Goal: Task Accomplishment & Management: Use online tool/utility

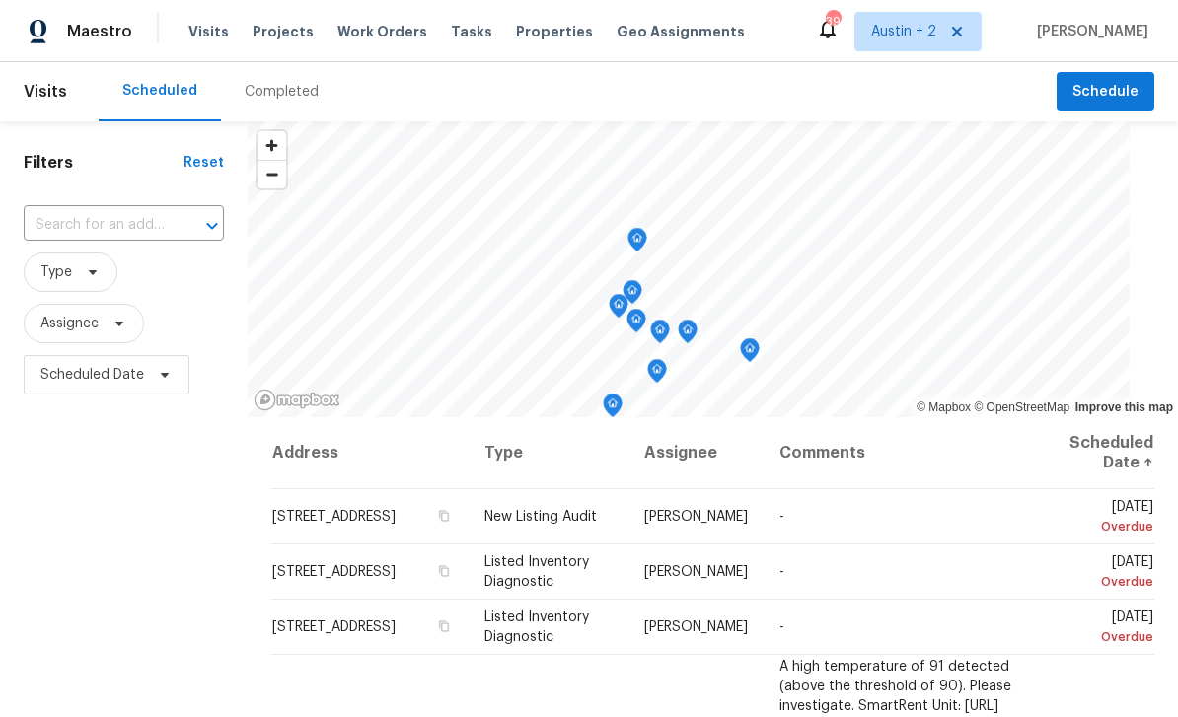
click at [124, 229] on input "text" at bounding box center [96, 225] width 145 height 31
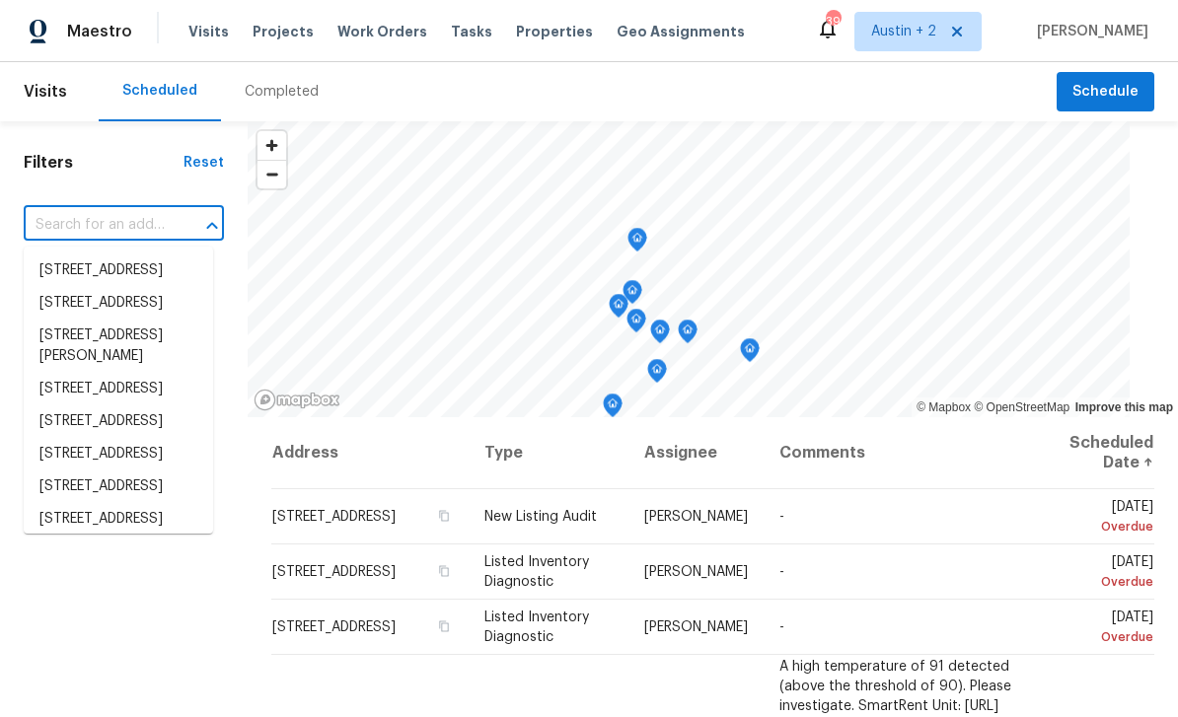
click at [273, 23] on span "Projects" at bounding box center [283, 32] width 61 height 20
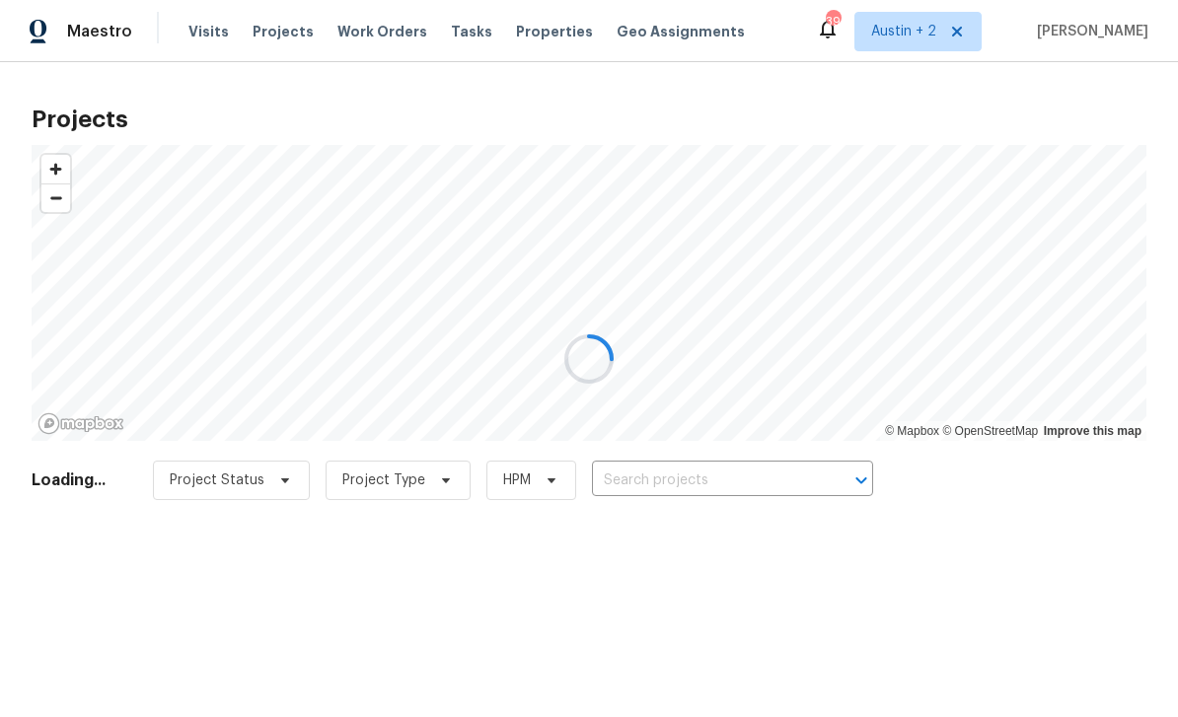
click at [789, 475] on div at bounding box center [589, 358] width 1178 height 717
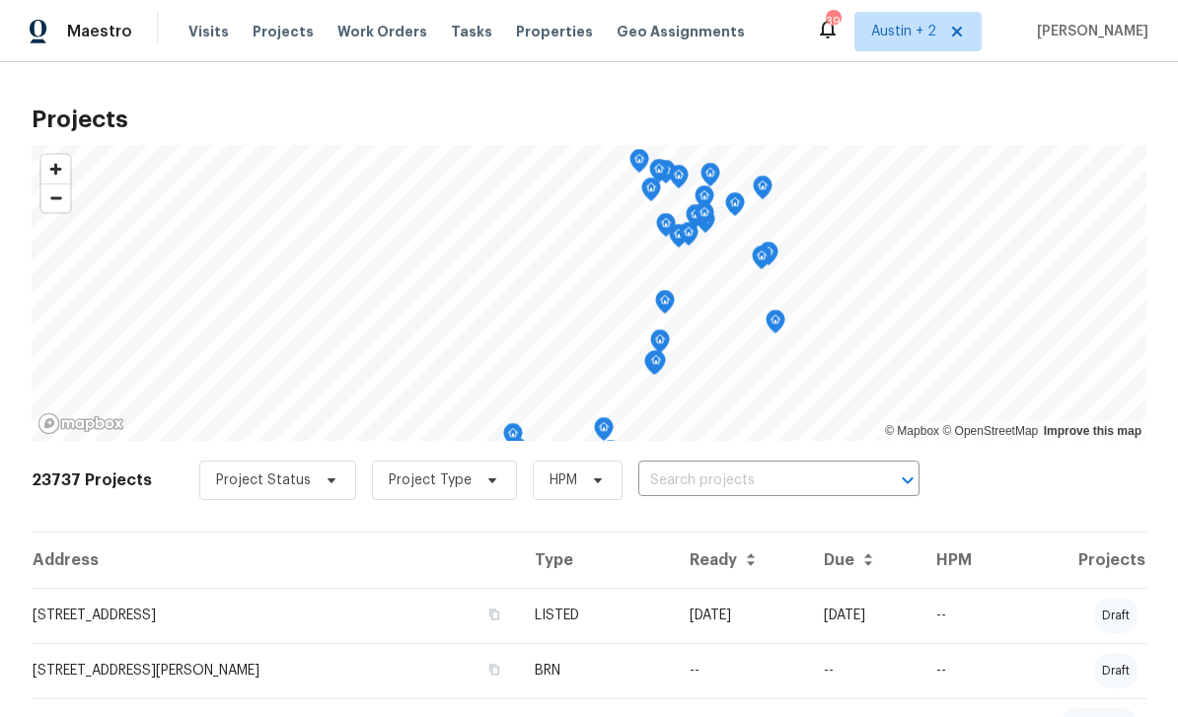
click at [795, 474] on input "text" at bounding box center [751, 481] width 226 height 31
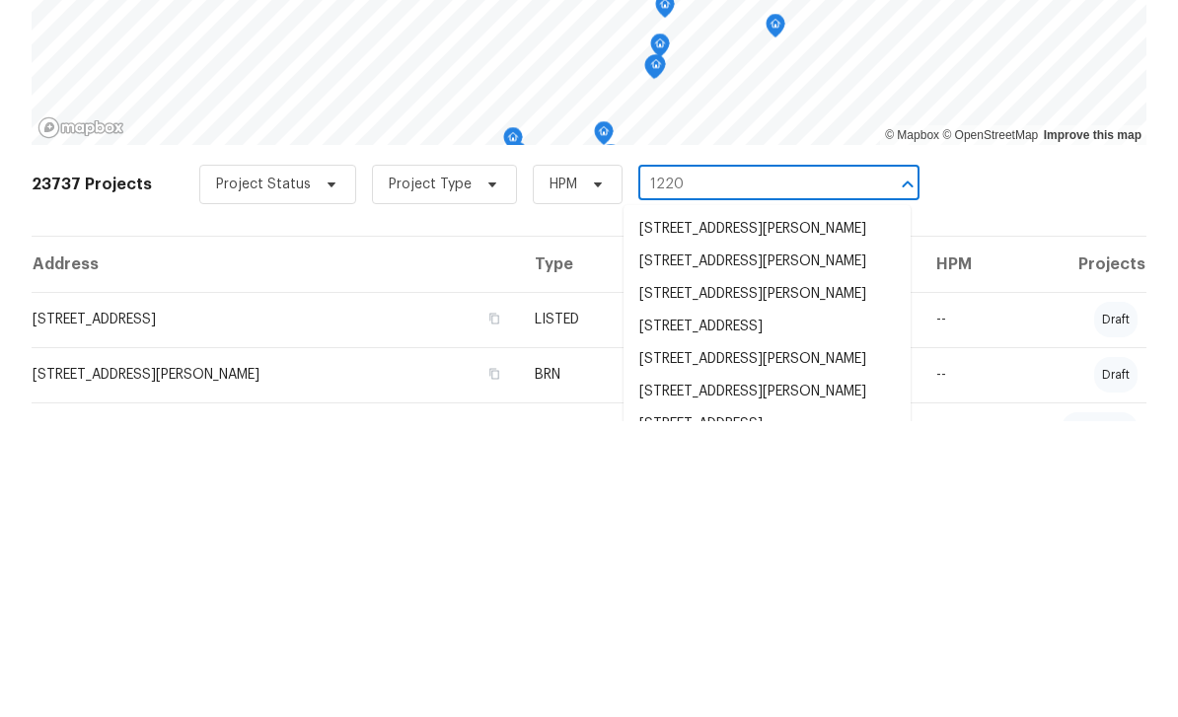
type input "1220"
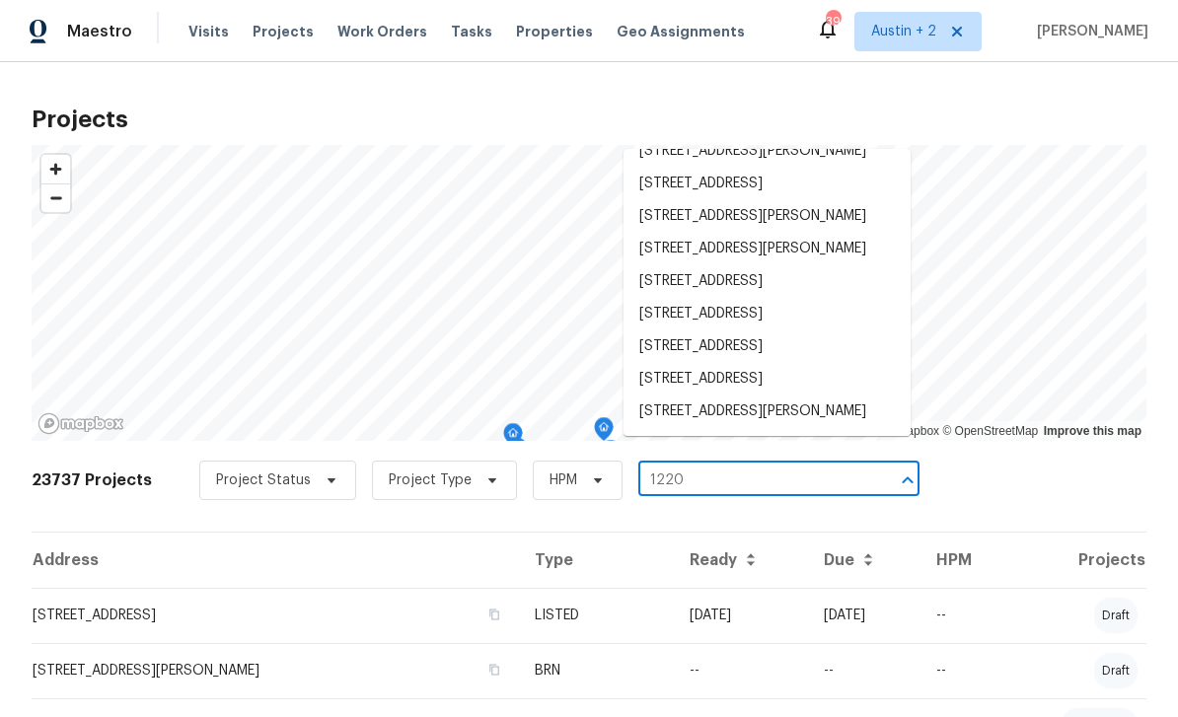
scroll to position [242, 0]
click at [822, 363] on li "[STREET_ADDRESS]" at bounding box center [766, 379] width 287 height 33
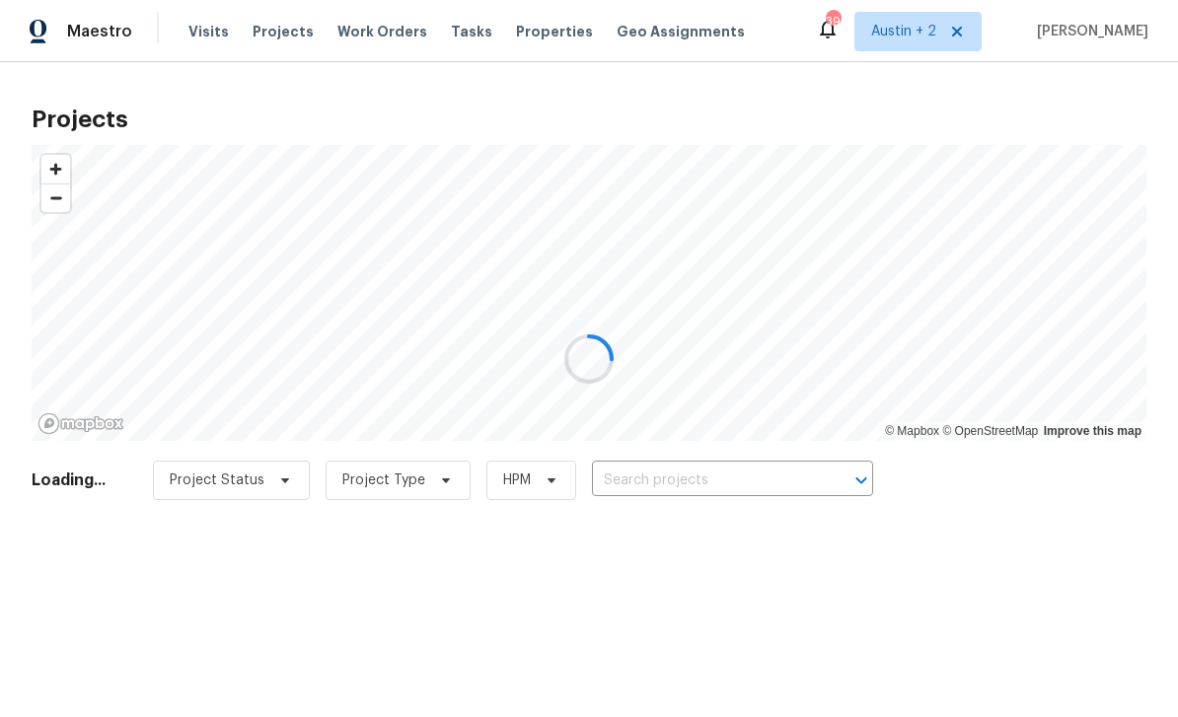
type input "[STREET_ADDRESS]"
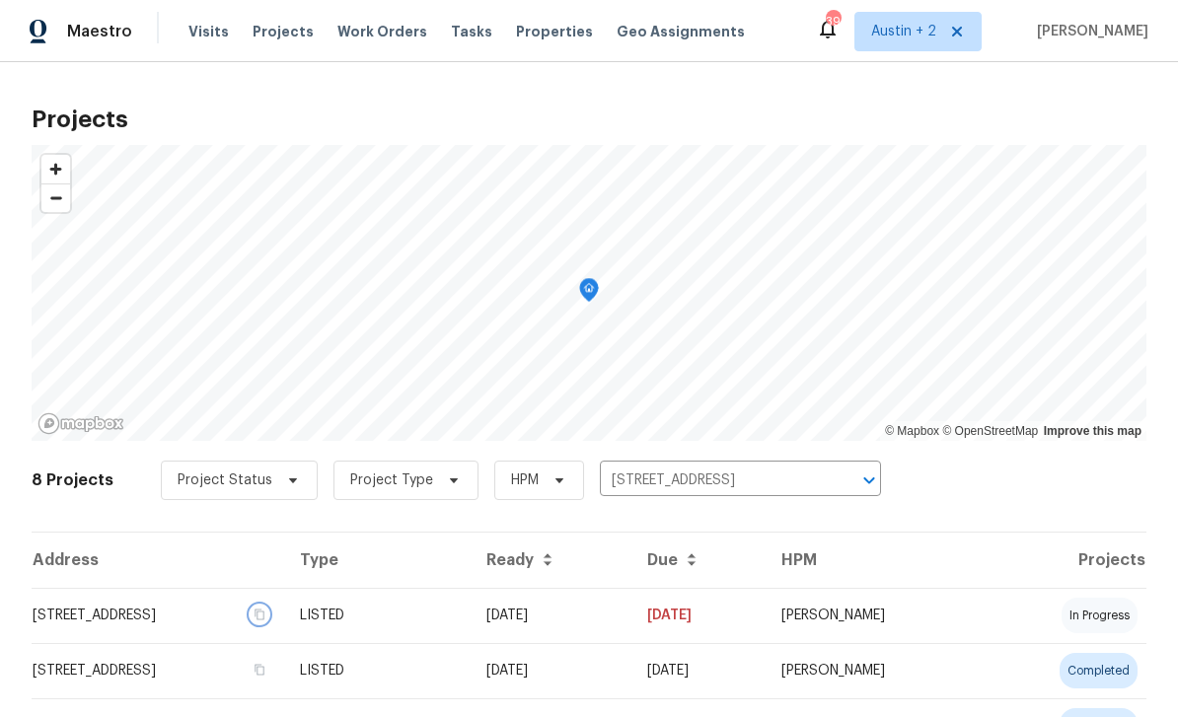
click at [265, 614] on icon "button" at bounding box center [260, 615] width 12 height 12
click at [268, 621] on button "button" at bounding box center [260, 615] width 18 height 18
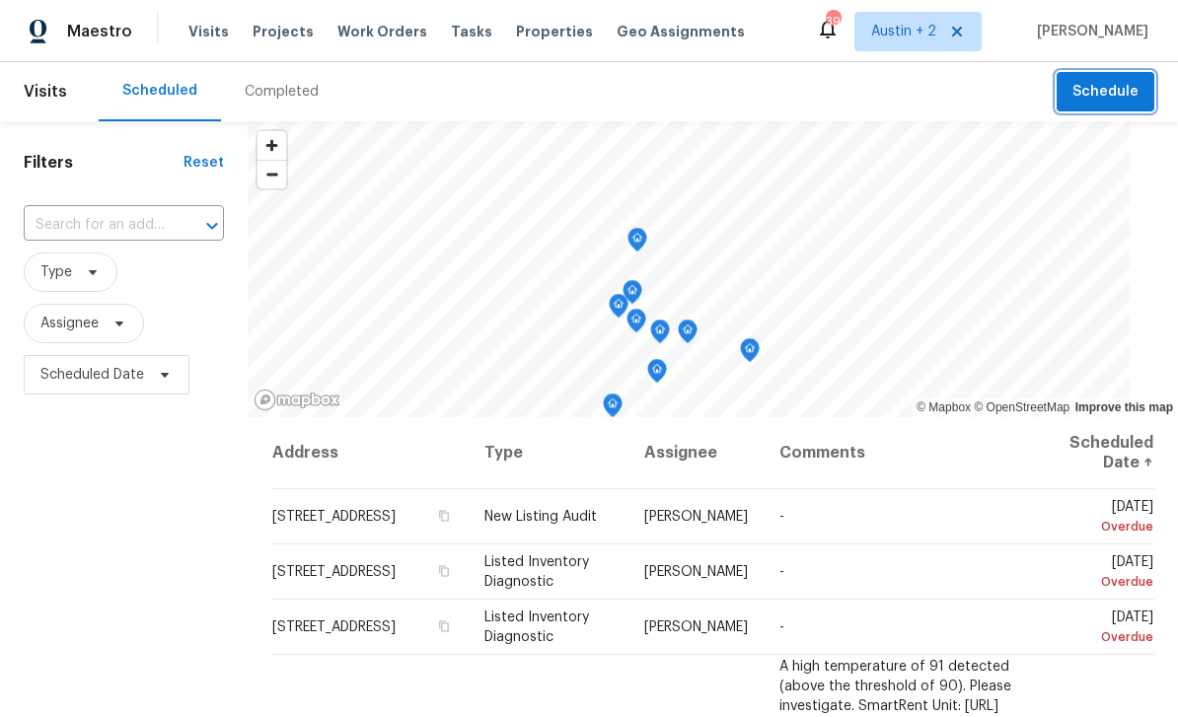
click at [1130, 87] on span "Schedule" at bounding box center [1105, 92] width 66 height 25
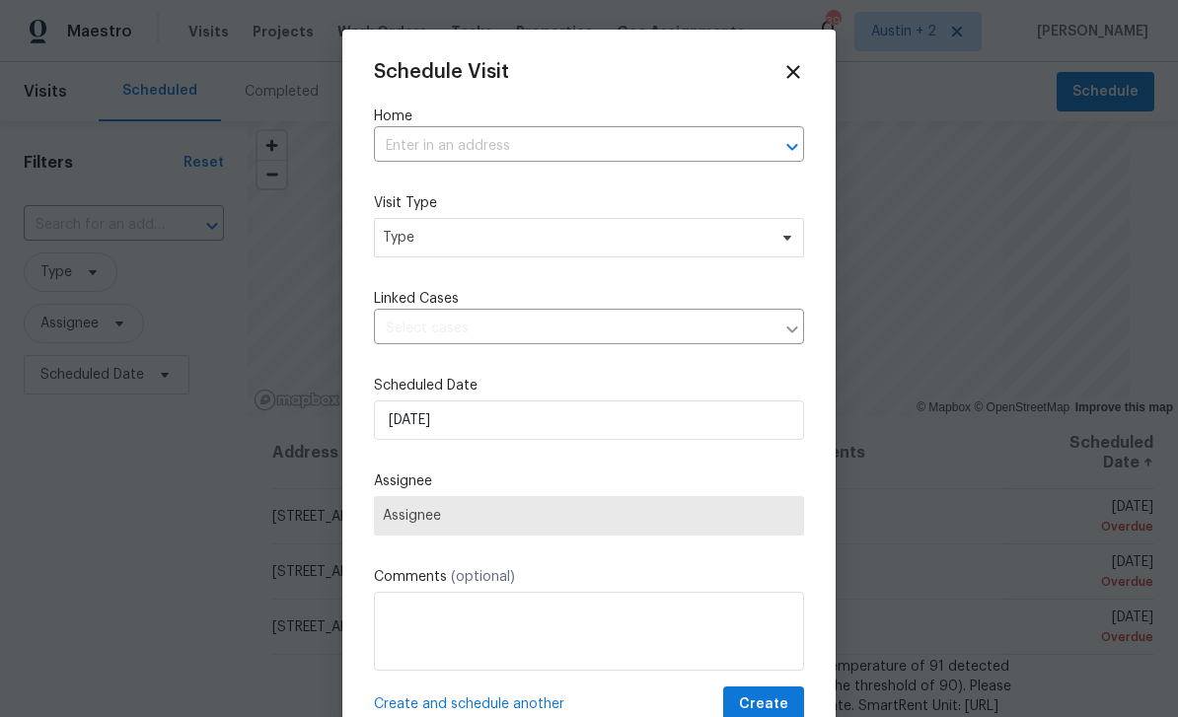
click at [563, 150] on input "text" at bounding box center [561, 146] width 375 height 31
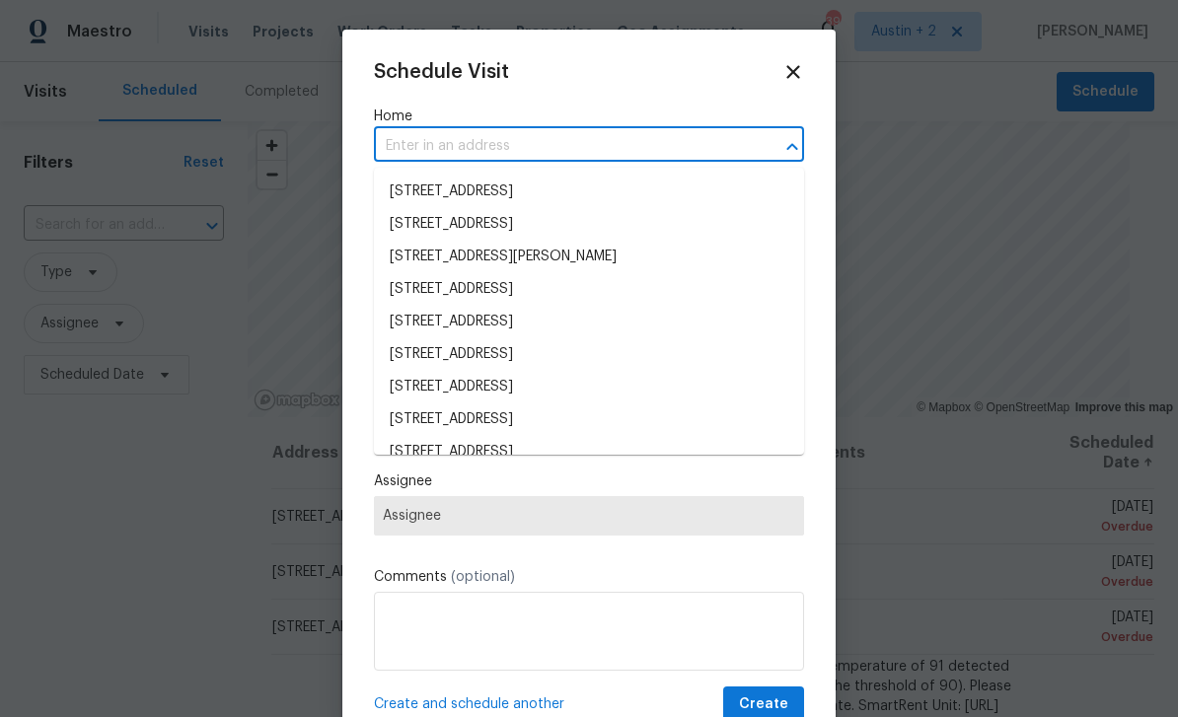
click at [446, 145] on input "text" at bounding box center [561, 146] width 375 height 31
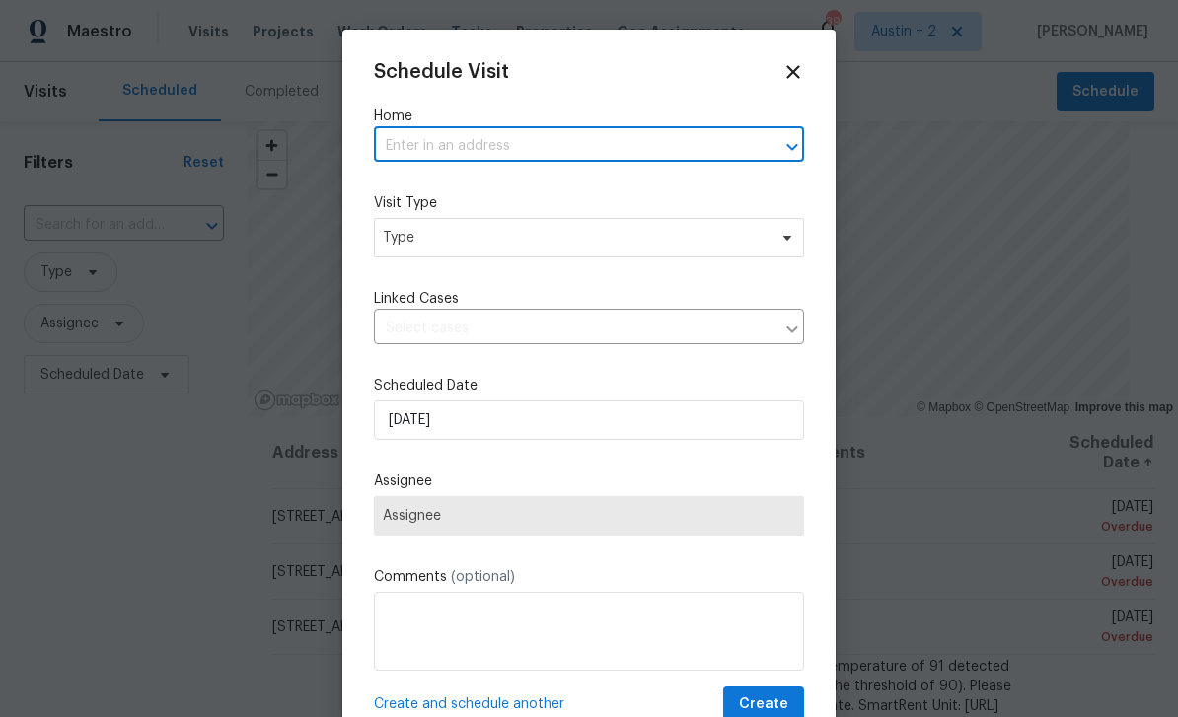
paste input "[STREET_ADDRESS]"
type input "[STREET_ADDRESS]"
click at [551, 192] on li "[STREET_ADDRESS]" at bounding box center [589, 192] width 430 height 33
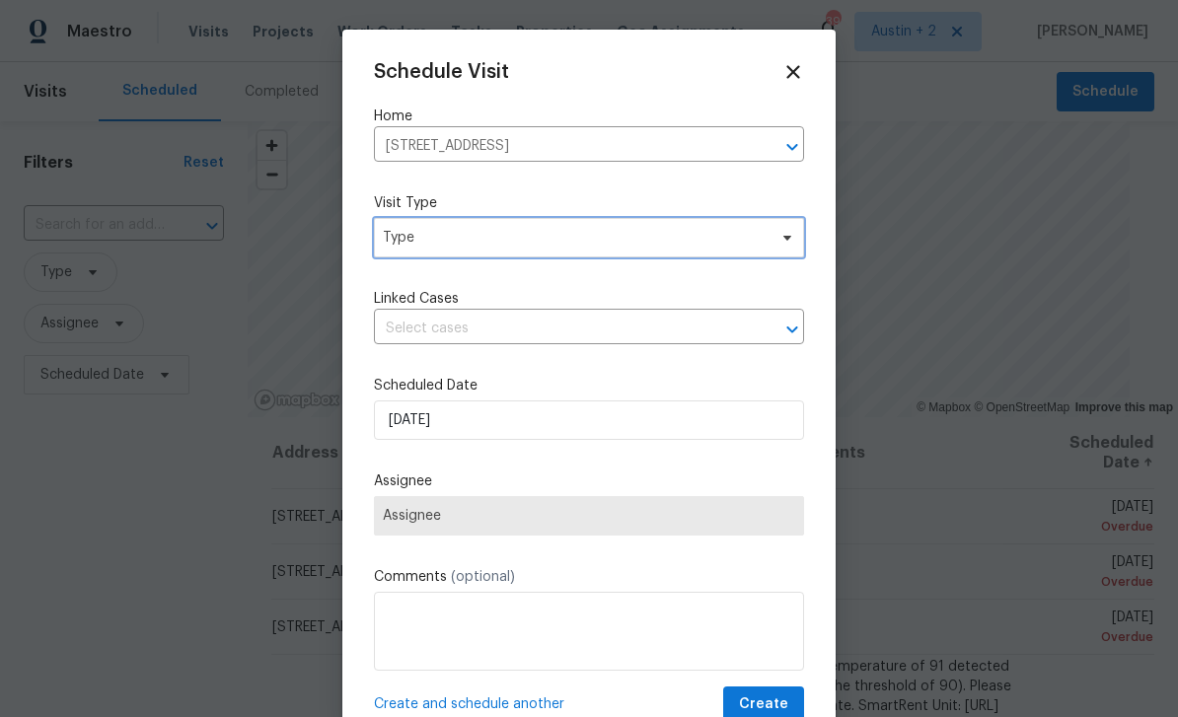
click at [542, 244] on span "Type" at bounding box center [575, 238] width 384 height 20
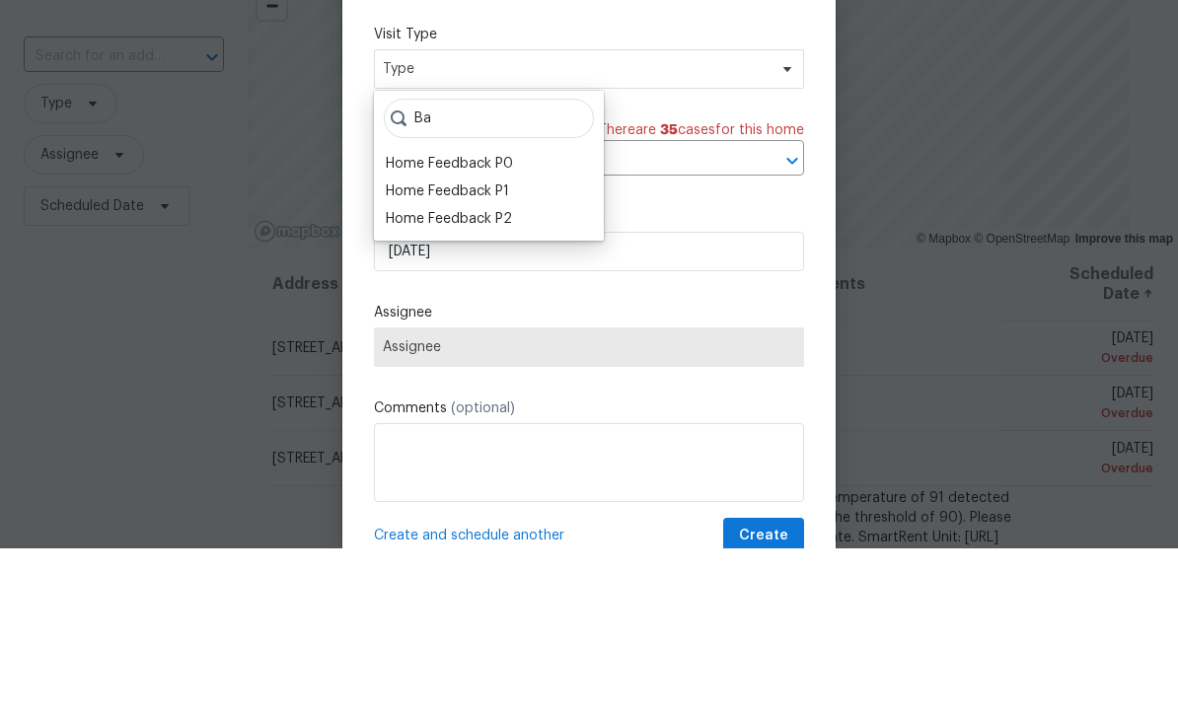
type input "B"
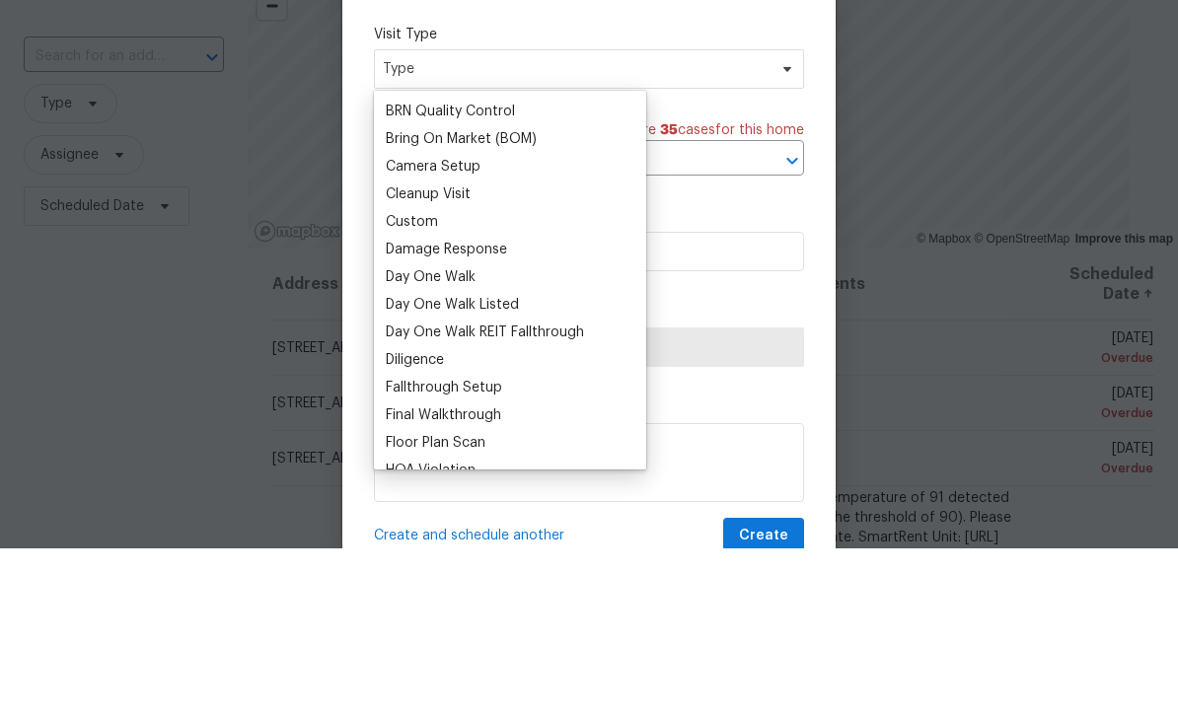
scroll to position [227, 0]
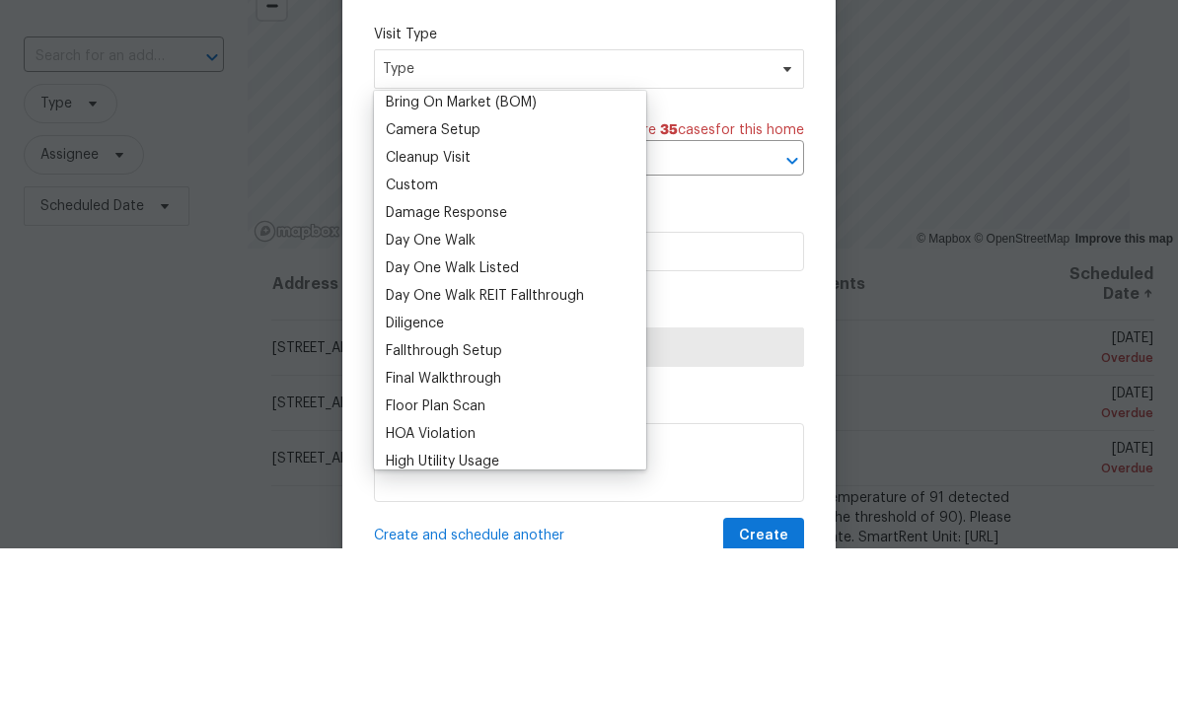
click at [451, 340] on div "Custom" at bounding box center [510, 354] width 260 height 28
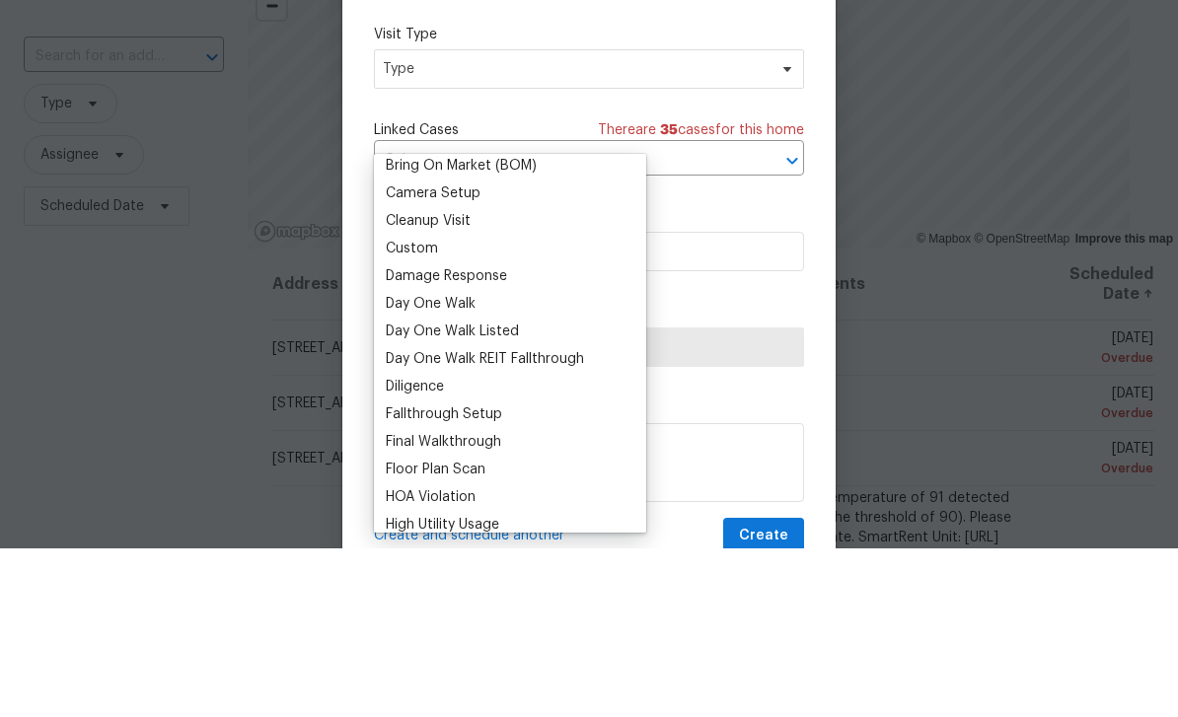
scroll to position [63, 0]
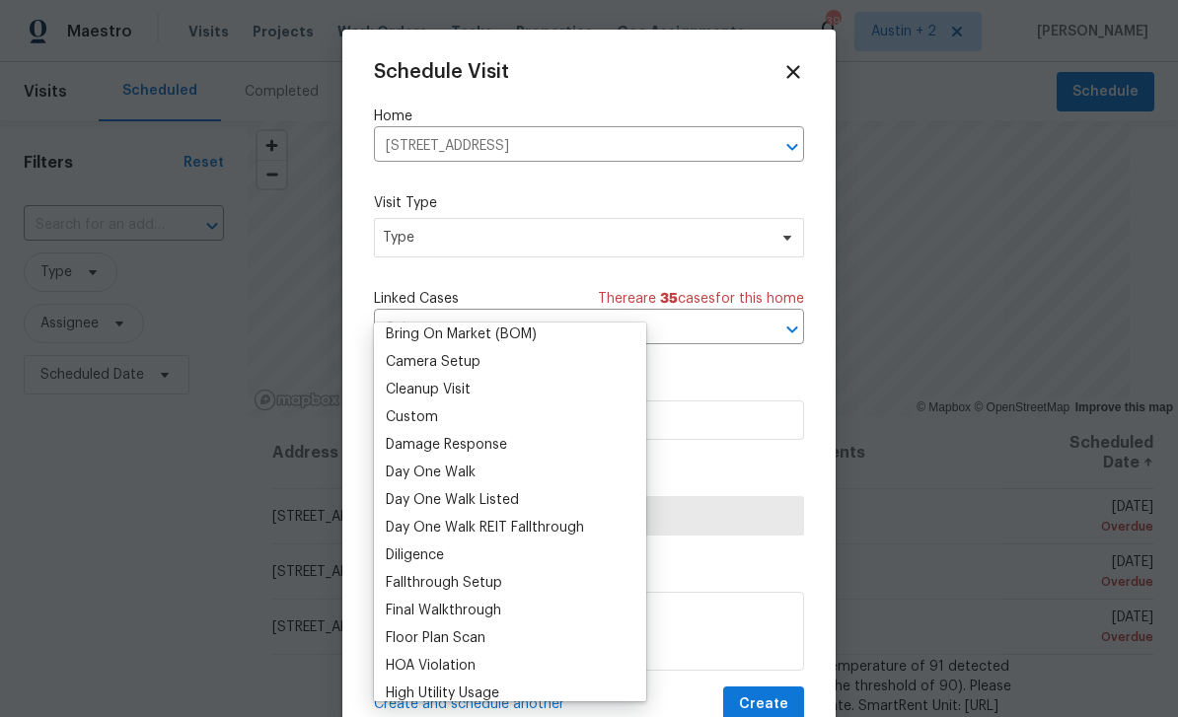
click at [435, 407] on div "Custom" at bounding box center [412, 417] width 52 height 20
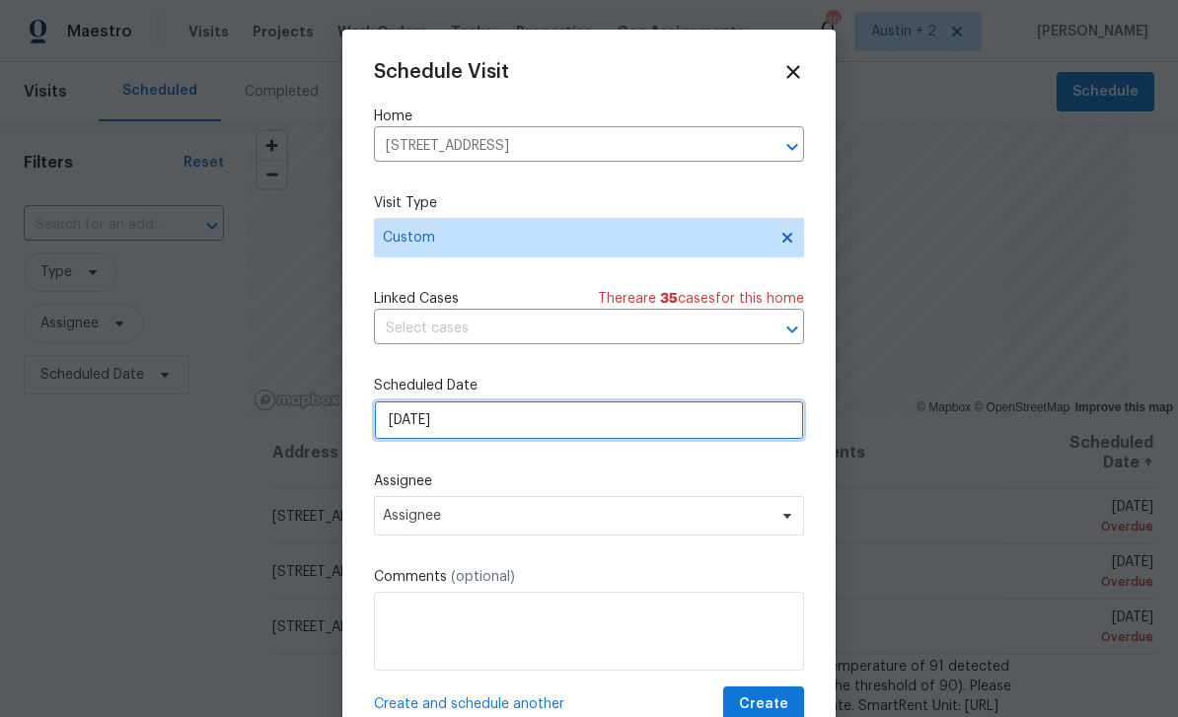
click at [551, 440] on input "8/26/2025" at bounding box center [589, 420] width 430 height 39
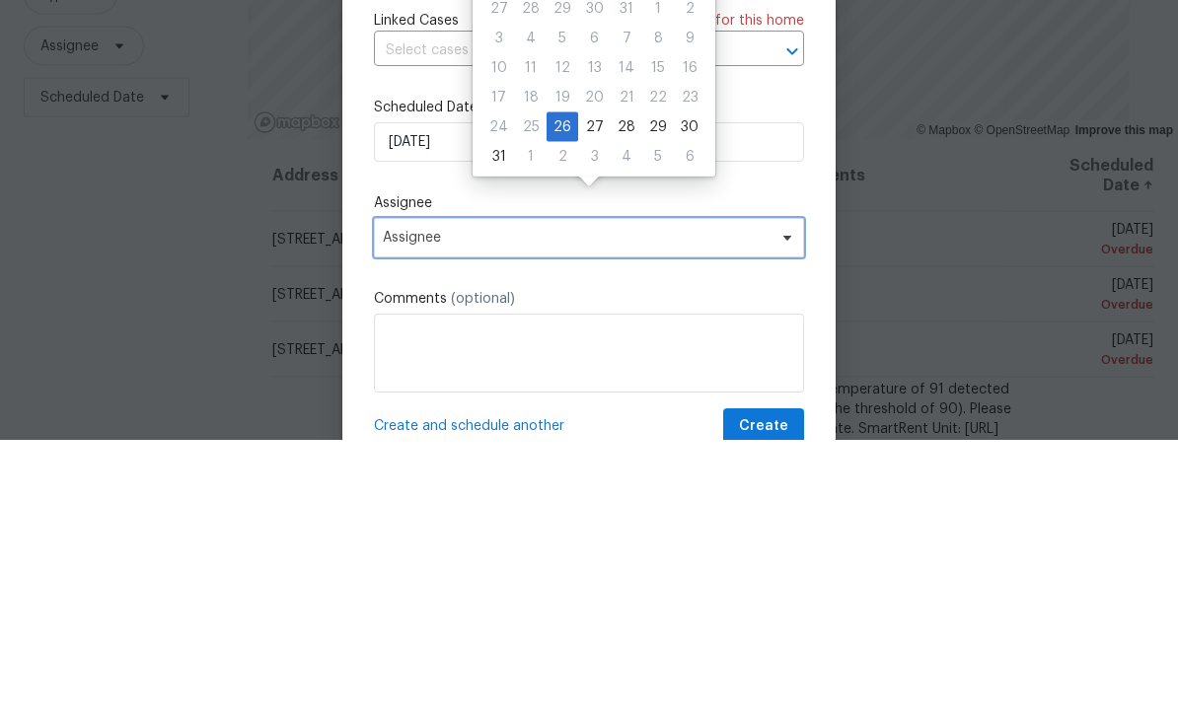
click at [560, 508] on span "Assignee" at bounding box center [576, 516] width 387 height 16
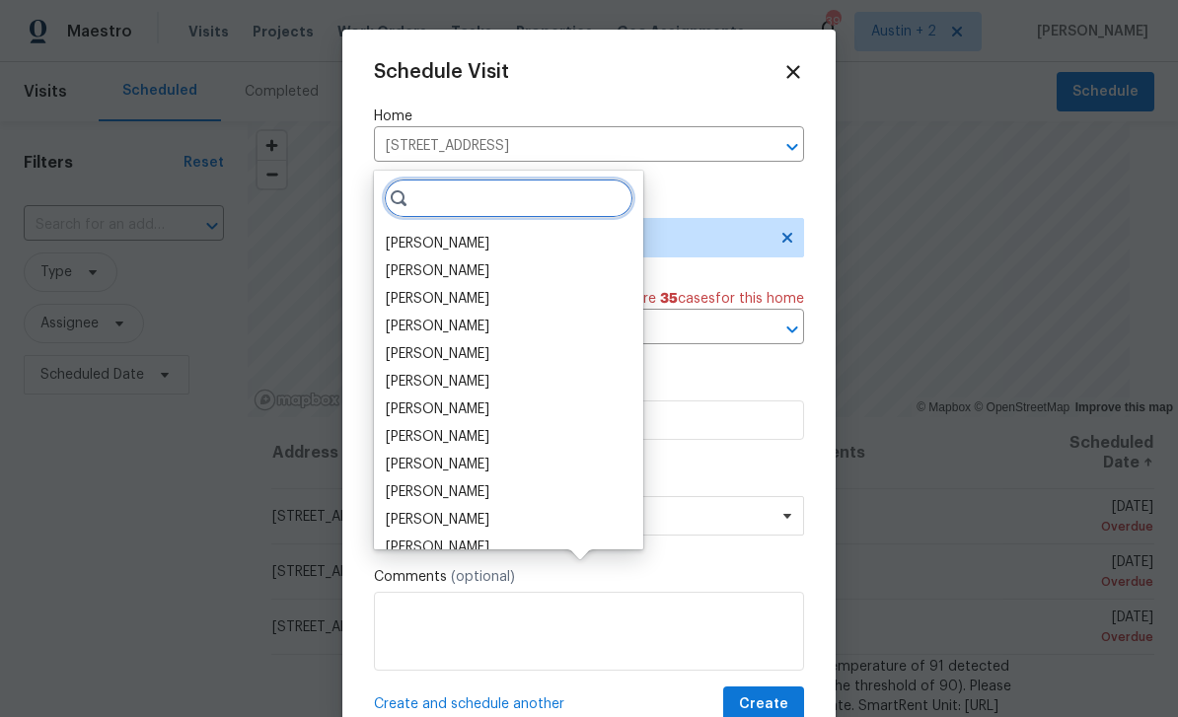
click at [490, 179] on input "search" at bounding box center [509, 198] width 250 height 39
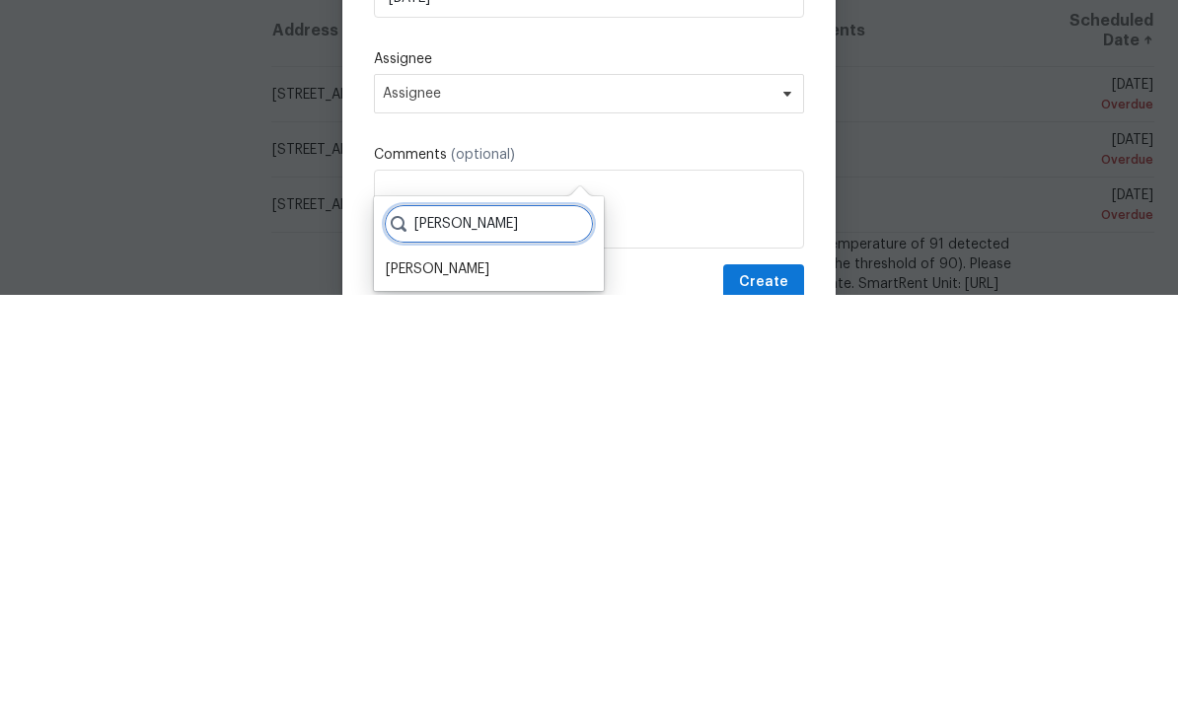
type input "Nels"
click at [488, 682] on div "[PERSON_NAME]" at bounding box center [438, 692] width 104 height 20
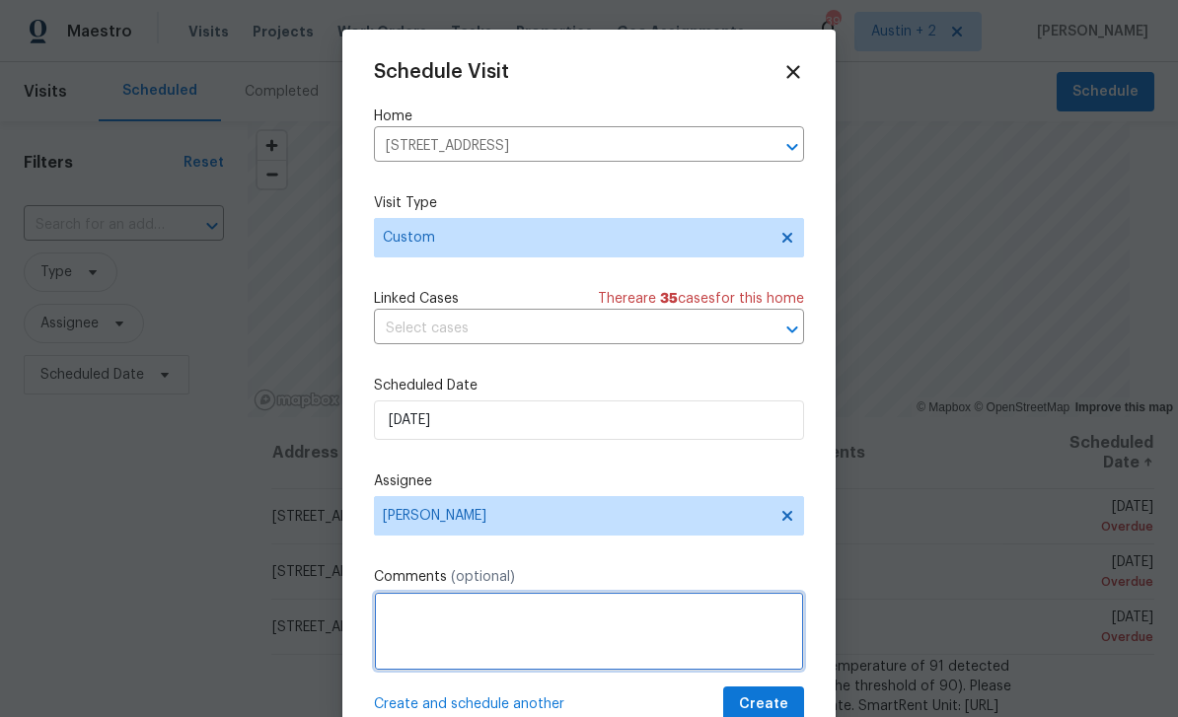
click at [510, 648] on textarea at bounding box center [589, 631] width 430 height 79
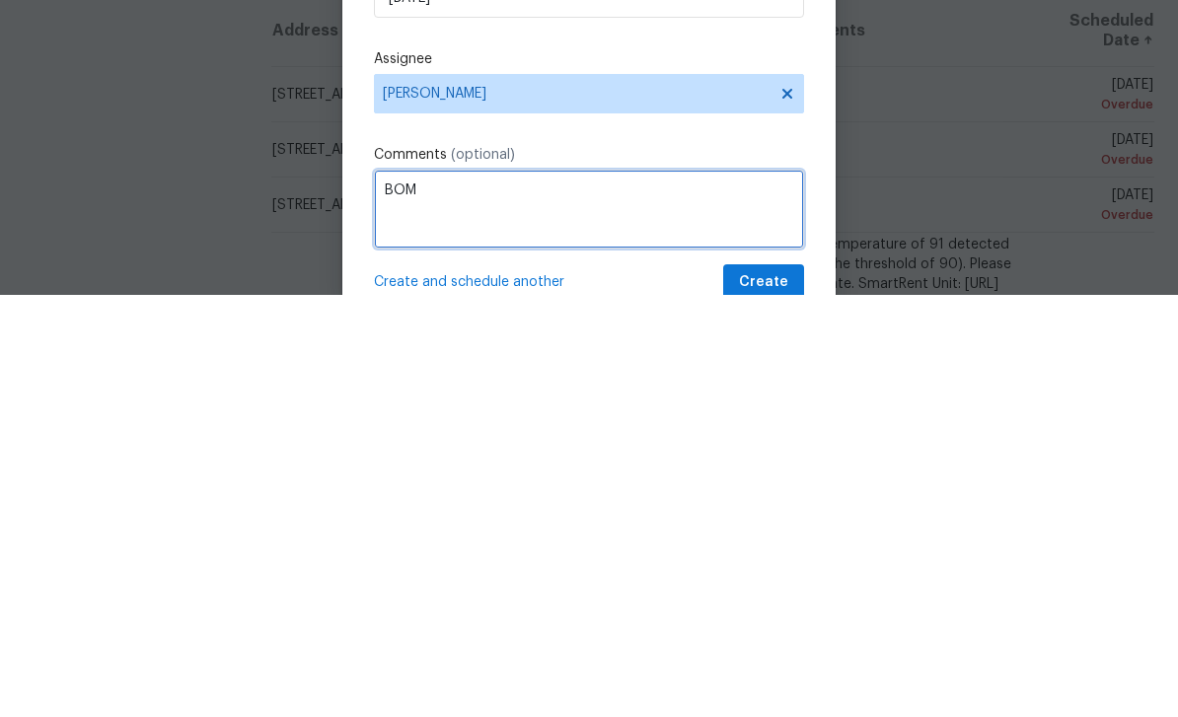
type textarea "BOM"
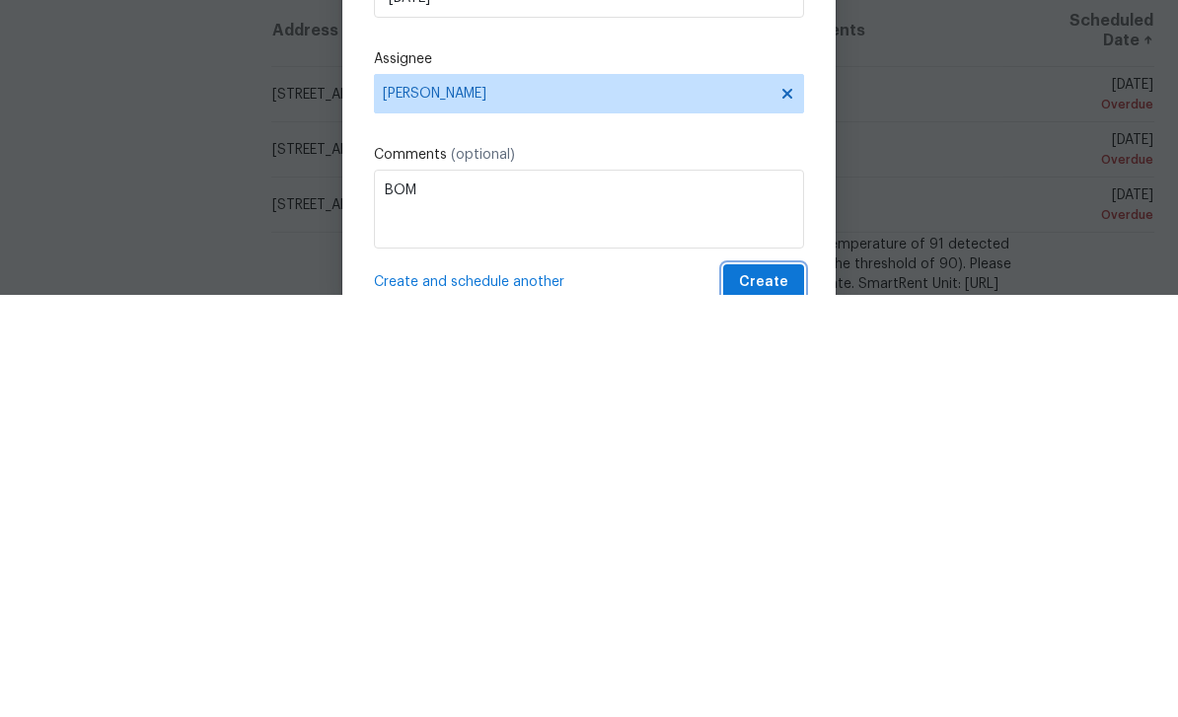
click at [778, 693] on span "Create" at bounding box center [763, 705] width 49 height 25
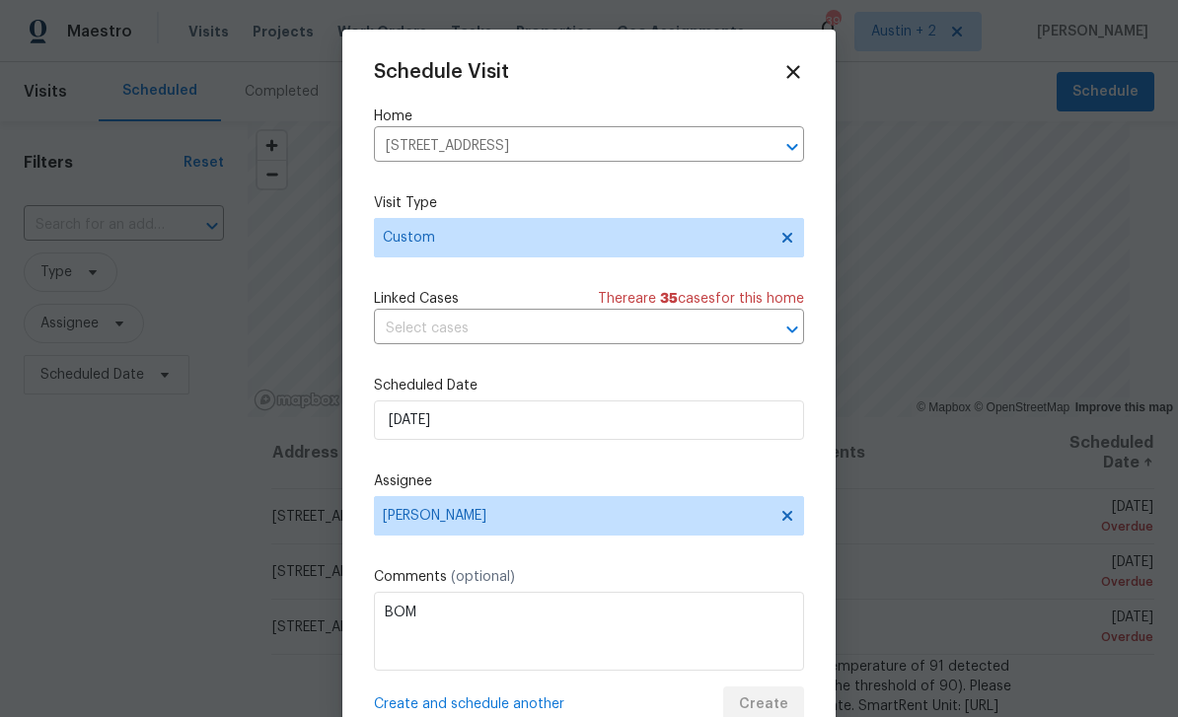
scroll to position [0, 0]
